Goal: Find specific page/section: Find specific page/section

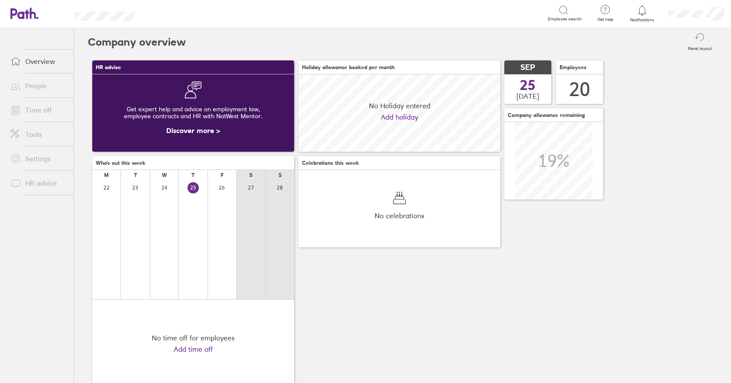
scroll to position [77, 202]
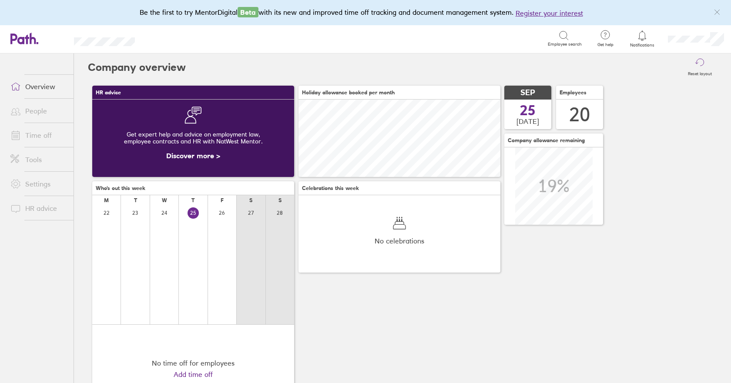
click at [38, 136] on link "Time off" at bounding box center [38, 135] width 70 height 17
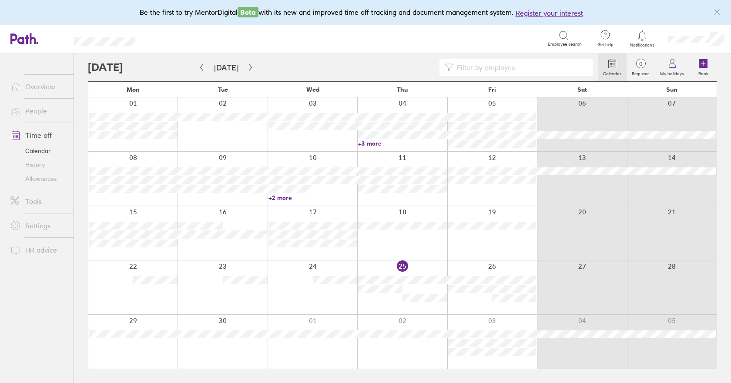
drag, startPoint x: 370, startPoint y: 143, endPoint x: 365, endPoint y: 156, distance: 13.8
click at [370, 143] on link "+3 more" at bounding box center [402, 144] width 89 height 8
click at [50, 180] on link "Allowances" at bounding box center [38, 179] width 70 height 14
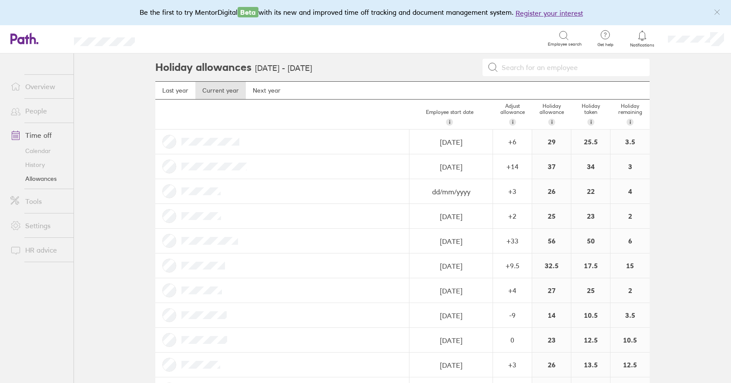
scroll to position [174, 0]
